Goal: Task Accomplishment & Management: Use online tool/utility

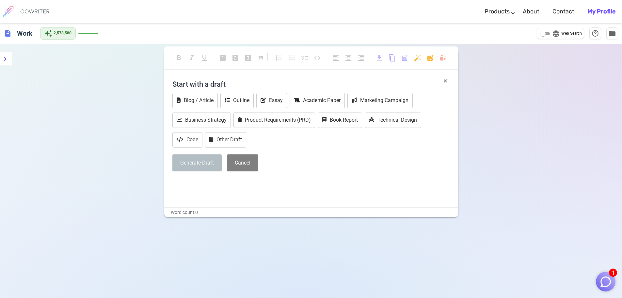
click at [551, 33] on input "language Web Search" at bounding box center [544, 34] width 24 height 8
checkbox input "true"
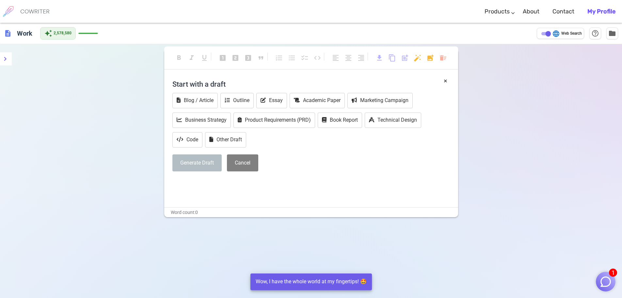
click at [607, 282] on img "button" at bounding box center [606, 281] width 12 height 12
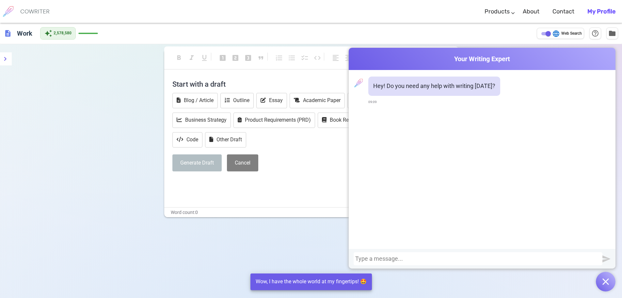
click at [413, 260] on div at bounding box center [479, 258] width 246 height 7
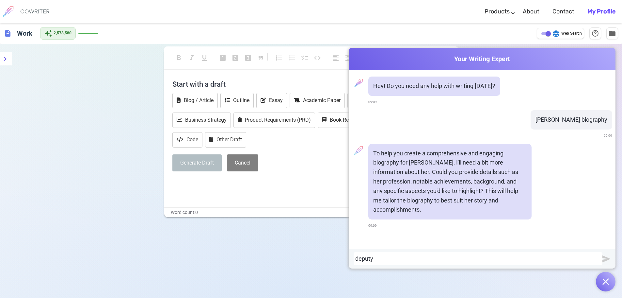
drag, startPoint x: 387, startPoint y: 259, endPoint x: 340, endPoint y: 256, distance: 46.1
click at [340, 256] on div "Cowriter Your Writing Expert Hey! Do you need any help with writing [DATE]? 09:…" at bounding box center [311, 182] width 622 height 319
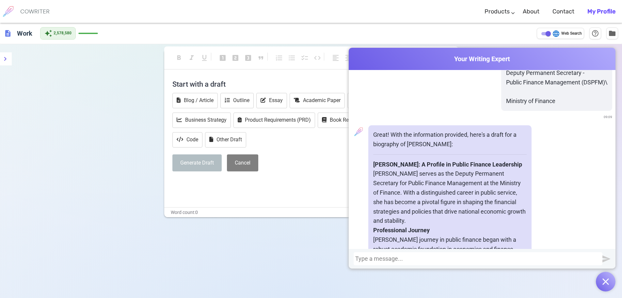
scroll to position [116, 0]
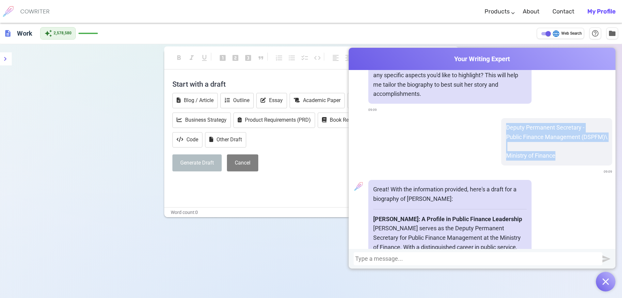
drag, startPoint x: 501, startPoint y: 124, endPoint x: 580, endPoint y: 157, distance: 85.1
click at [580, 157] on div "Deputy Permanent Secretary - Public Finance Management (DSPFM)\ Ministry of Fin…" at bounding box center [557, 141] width 111 height 47
copy div "Deputy Permanent Secretary - Public Finance Management (DSPFM)\ Ministry of Fin…"
click at [420, 258] on div at bounding box center [479, 258] width 246 height 7
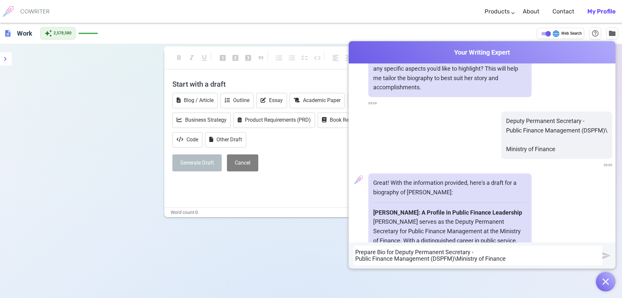
scroll to position [0, 0]
click at [546, 129] on p "Deputy Permanent Secretary - Public Finance Management (DSPFM)\" at bounding box center [556, 125] width 101 height 19
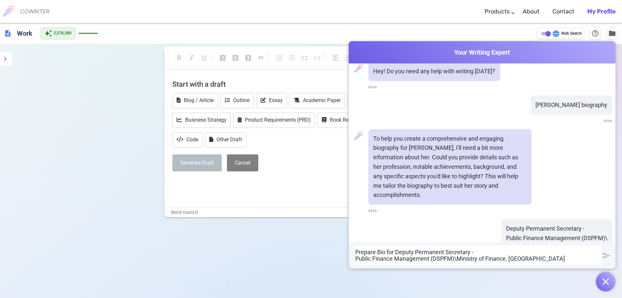
scroll to position [0, 0]
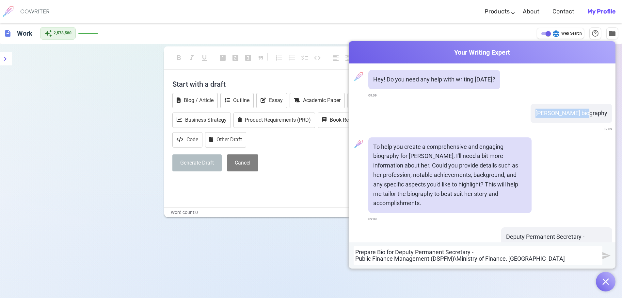
drag, startPoint x: 525, startPoint y: 113, endPoint x: 574, endPoint y: 115, distance: 49.7
click at [574, 115] on p "[PERSON_NAME] biography" at bounding box center [572, 112] width 72 height 9
copy p "[PERSON_NAME]"
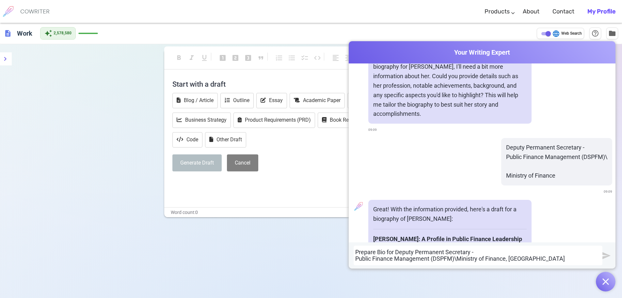
scroll to position [163, 0]
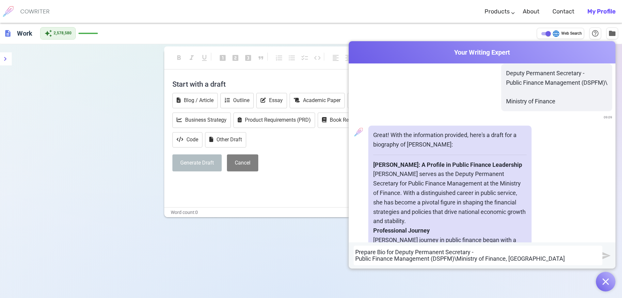
click at [393, 252] on div "Prepare Bio for Deputy Permanent Secretary - Public Finance Management (DSPFM)\…" at bounding box center [479, 255] width 246 height 13
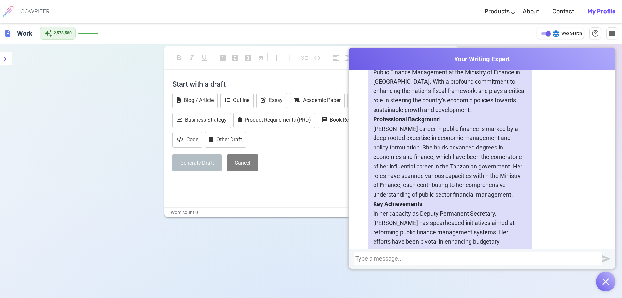
scroll to position [866, 0]
